Goal: Find specific page/section: Find specific page/section

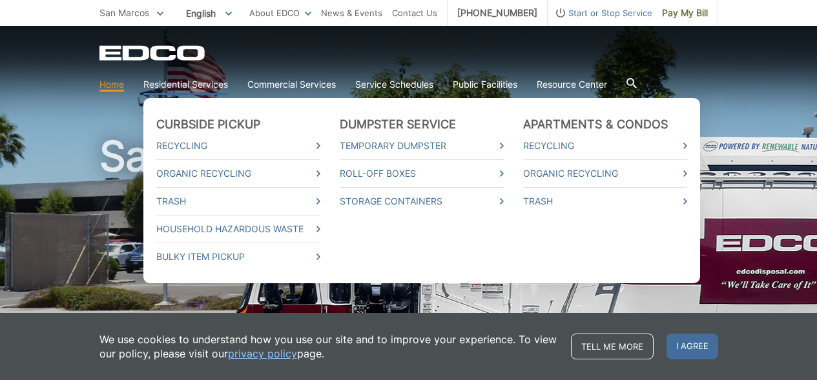
click at [167, 88] on link "Residential Services" at bounding box center [185, 84] width 85 height 14
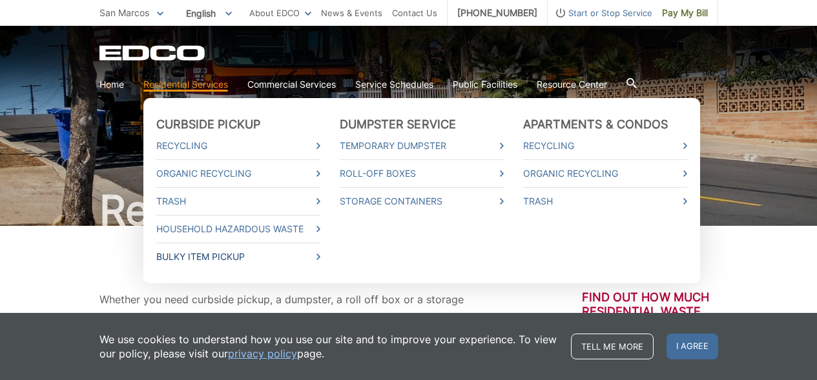
click at [209, 252] on link "Bulky Item Pickup" at bounding box center [238, 257] width 164 height 14
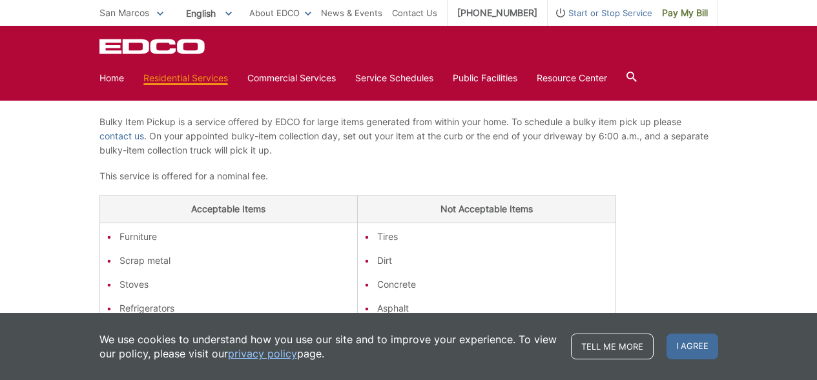
scroll to position [194, 0]
